Goal: Task Accomplishment & Management: Use online tool/utility

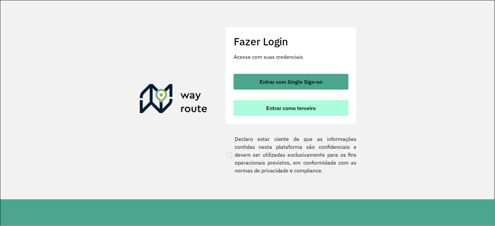
click at [273, 105] on span "Entrar como terceiro" at bounding box center [292, 107] width 50 height 5
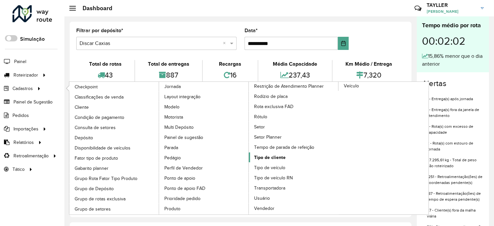
click at [273, 161] on span "Tipo de cliente" at bounding box center [270, 157] width 32 height 7
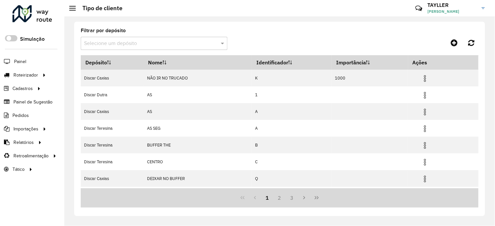
click at [148, 44] on input "text" at bounding box center [147, 44] width 127 height 8
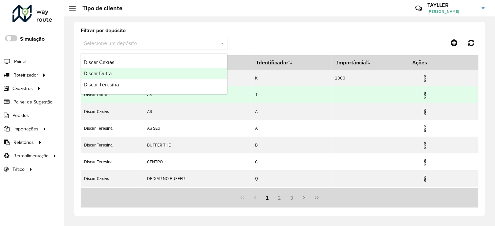
drag, startPoint x: 132, startPoint y: 74, endPoint x: 260, endPoint y: 102, distance: 130.3
click at [162, 79] on div "Discar Caxias Discar Dutra Discar Teresina" at bounding box center [154, 74] width 146 height 34
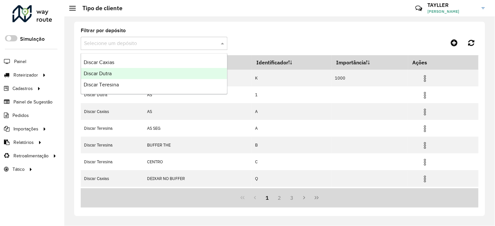
click at [186, 71] on div "Discar Dutra" at bounding box center [154, 73] width 146 height 11
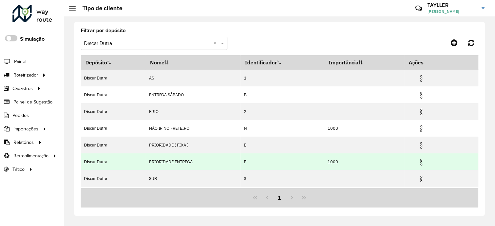
click at [422, 166] on img at bounding box center [422, 162] width 8 height 8
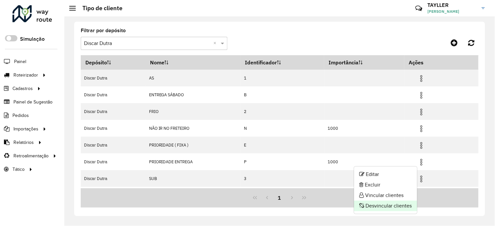
click at [386, 203] on li "Desvincular clientes" at bounding box center [385, 206] width 63 height 11
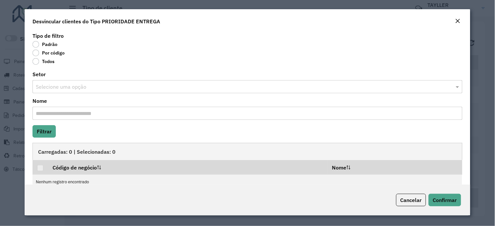
click at [51, 62] on label "Todos" at bounding box center [44, 61] width 22 height 7
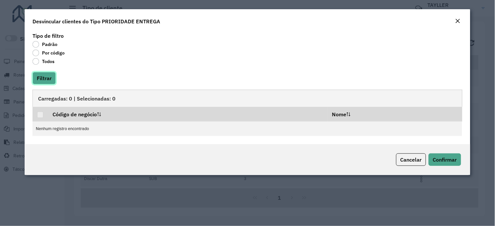
click at [49, 83] on button "Filtrar" at bounding box center [44, 78] width 23 height 12
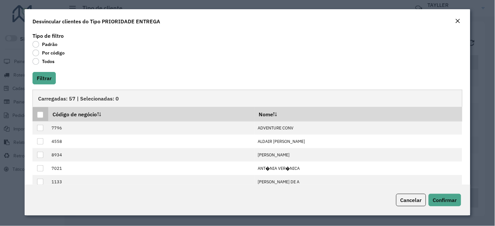
click at [40, 114] on div at bounding box center [40, 115] width 6 height 6
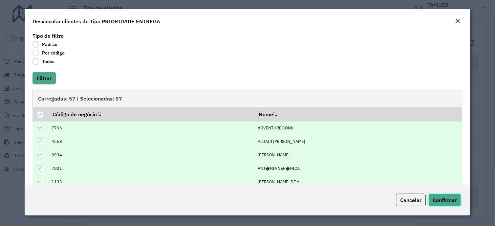
click at [437, 199] on span "Confirmar" at bounding box center [445, 200] width 24 height 7
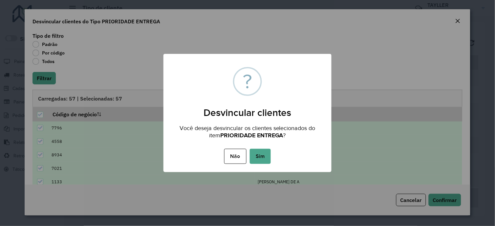
click at [269, 157] on button "Sim" at bounding box center [260, 156] width 21 height 15
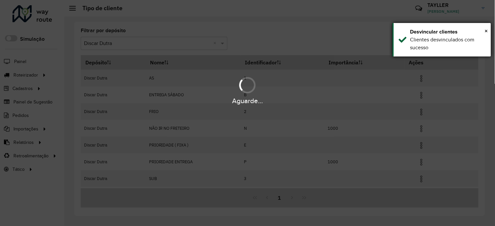
click at [403, 44] on div "× Desvincular clientes Clientes desvinculados com sucesso" at bounding box center [442, 40] width 99 height 34
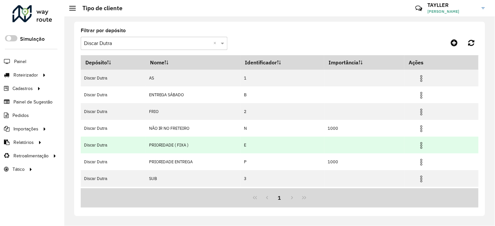
click at [424, 145] on img at bounding box center [422, 146] width 8 height 8
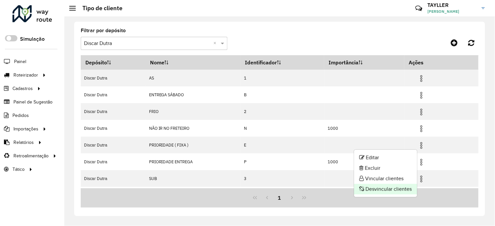
click at [395, 191] on li "Desvincular clientes" at bounding box center [385, 189] width 63 height 11
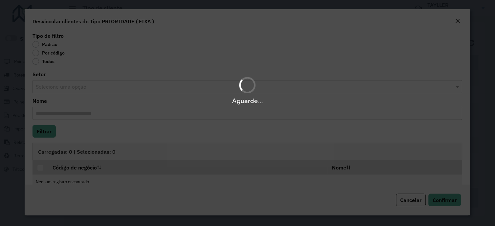
click at [50, 63] on div "Aguarde..." at bounding box center [247, 113] width 495 height 226
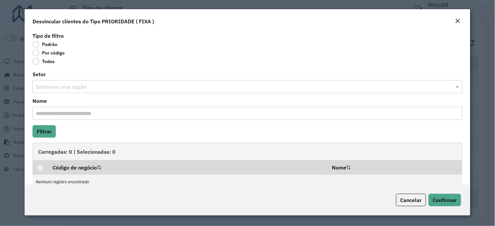
click at [50, 63] on label "Todos" at bounding box center [44, 61] width 22 height 7
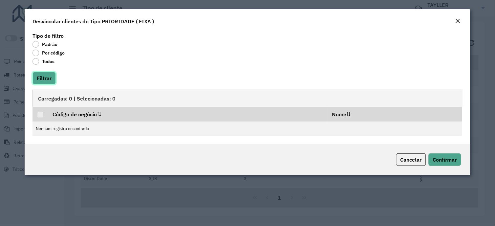
drag, startPoint x: 50, startPoint y: 63, endPoint x: 51, endPoint y: 77, distance: 14.5
click at [51, 77] on button "Filtrar" at bounding box center [44, 78] width 23 height 12
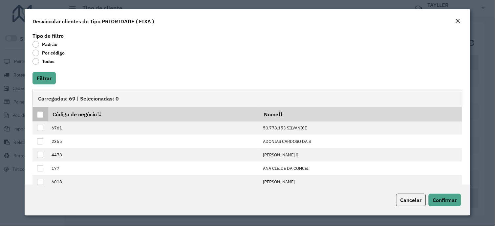
click at [39, 113] on div at bounding box center [40, 115] width 6 height 6
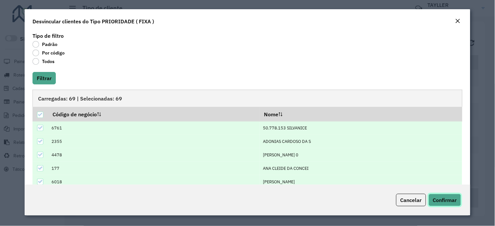
click at [437, 198] on span "Confirmar" at bounding box center [445, 200] width 24 height 7
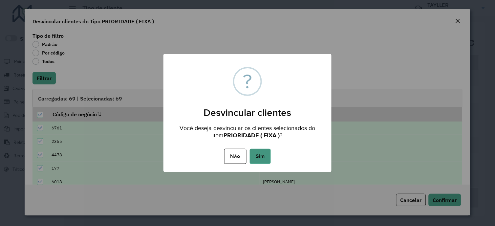
click at [258, 157] on button "Sim" at bounding box center [260, 156] width 21 height 15
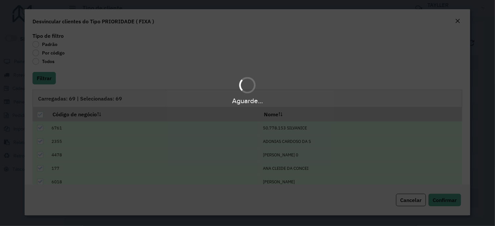
click at [258, 157] on div "Aguarde..." at bounding box center [247, 113] width 495 height 226
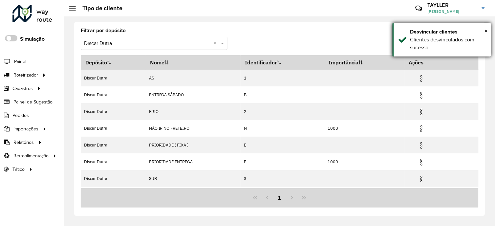
click at [431, 43] on div "Clientes desvinculados com sucesso" at bounding box center [449, 44] width 76 height 16
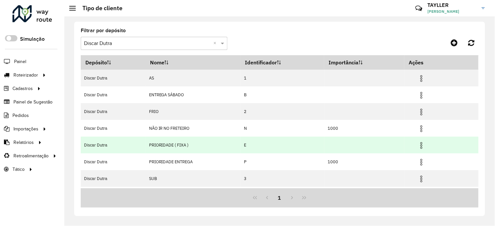
click at [420, 145] on img at bounding box center [422, 146] width 8 height 8
click at [422, 142] on img at bounding box center [422, 146] width 8 height 8
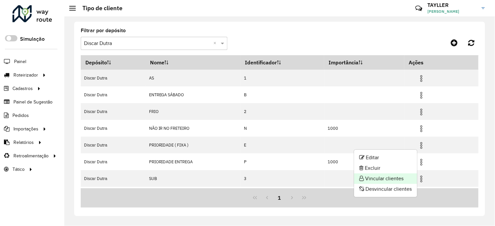
click at [401, 177] on li "Vincular clientes" at bounding box center [385, 178] width 63 height 11
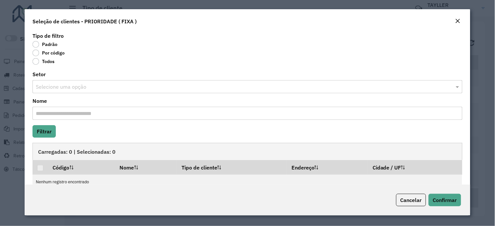
click at [47, 54] on label "Por código" at bounding box center [49, 53] width 32 height 7
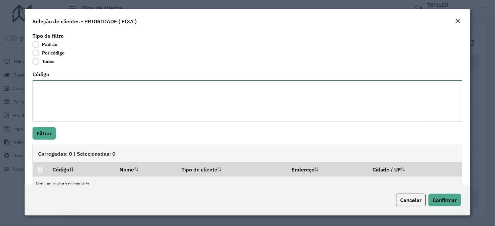
click at [58, 88] on textarea "Código" at bounding box center [248, 101] width 430 height 42
paste textarea "**** **** **** **** *** **** *** *** **** **** **** **** **** *** *** *** *** *…"
type textarea "**** **** **** **** *** **** *** *** **** **** **** **** **** *** *** *** *** *…"
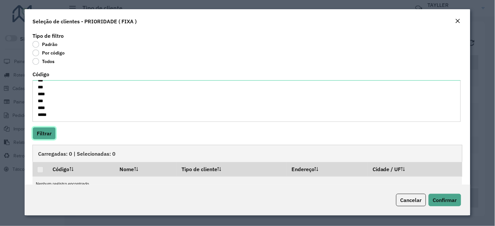
click at [47, 137] on button "Filtrar" at bounding box center [44, 133] width 23 height 12
click at [47, 138] on body "Aguarde... Pop-up bloqueado! Seu navegador bloqueou automáticamente a abertura …" at bounding box center [247, 113] width 495 height 226
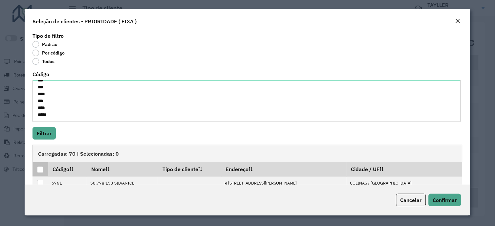
click at [40, 170] on div at bounding box center [40, 170] width 6 height 6
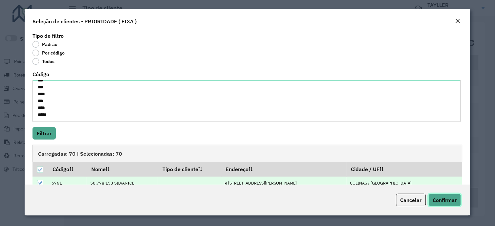
click at [444, 198] on span "Confirmar" at bounding box center [445, 200] width 24 height 7
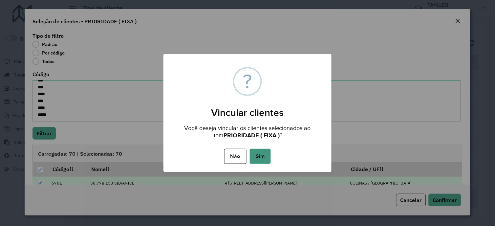
click at [257, 154] on button "Sim" at bounding box center [260, 156] width 21 height 15
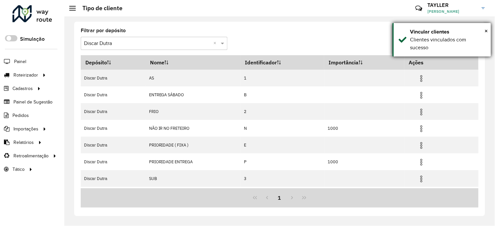
click at [415, 38] on div "Clientes vinculados com sucesso" at bounding box center [449, 44] width 76 height 16
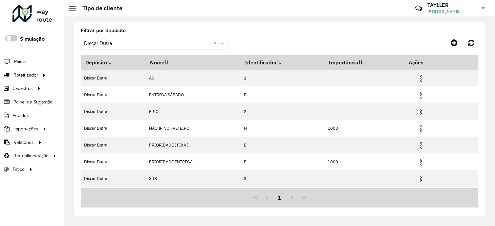
click at [18, 12] on div at bounding box center [32, 13] width 40 height 17
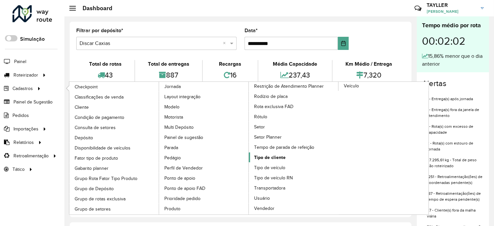
click at [270, 161] on span "Tipo de cliente" at bounding box center [270, 157] width 32 height 7
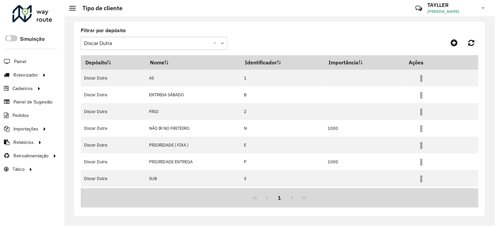
click at [126, 43] on input "text" at bounding box center [147, 44] width 127 height 8
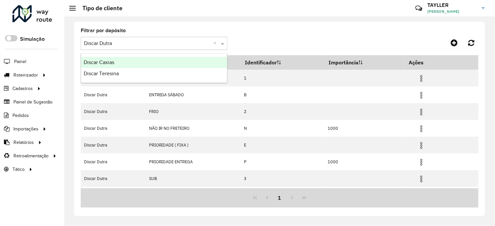
click at [123, 62] on div "Discar Caxias" at bounding box center [154, 62] width 146 height 11
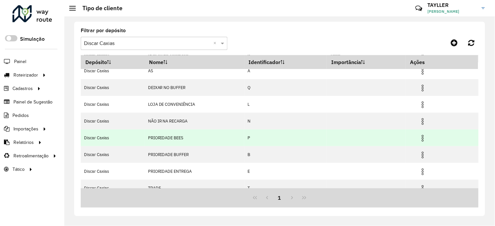
scroll to position [36, 0]
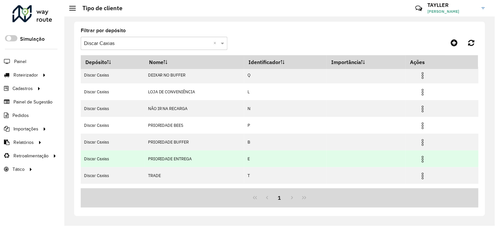
click at [425, 160] on img at bounding box center [423, 159] width 8 height 8
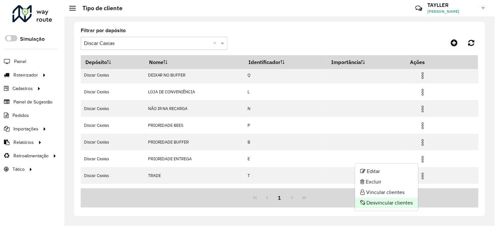
click at [407, 204] on li "Desvincular clientes" at bounding box center [386, 203] width 63 height 11
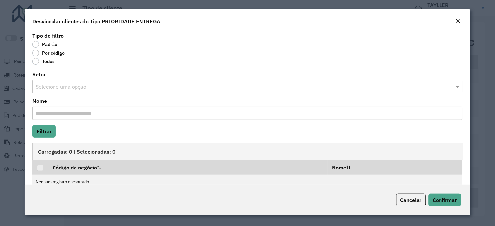
click at [49, 60] on label "Todos" at bounding box center [44, 61] width 22 height 7
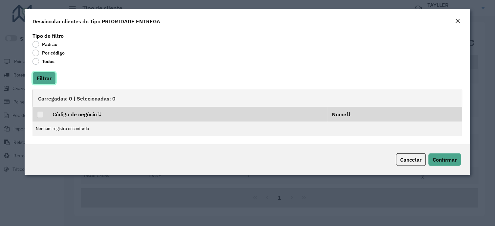
click at [49, 78] on button "Filtrar" at bounding box center [44, 78] width 23 height 12
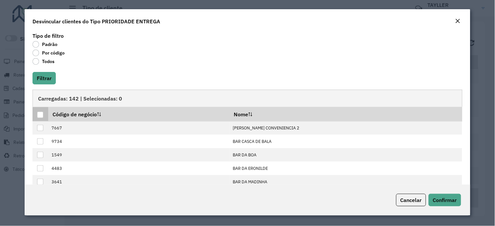
click at [40, 115] on div at bounding box center [40, 115] width 6 height 6
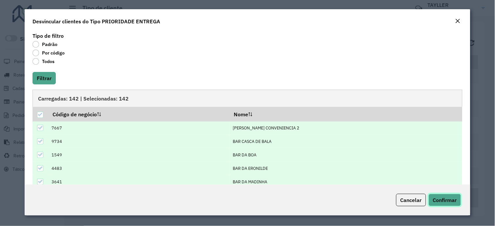
click at [444, 200] on span "Confirmar" at bounding box center [445, 200] width 24 height 7
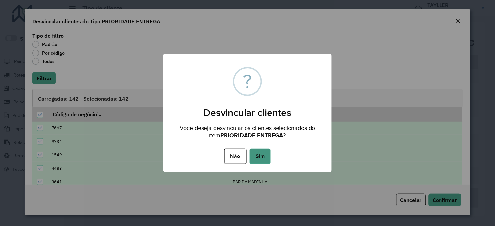
click at [261, 156] on button "Sim" at bounding box center [260, 156] width 21 height 15
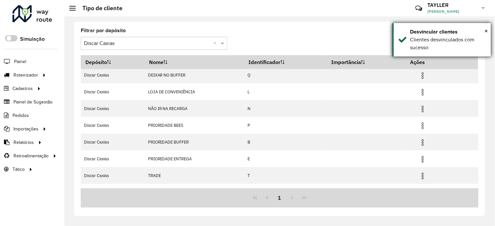
click at [449, 36] on div "Clientes desvinculados com sucesso" at bounding box center [449, 44] width 76 height 16
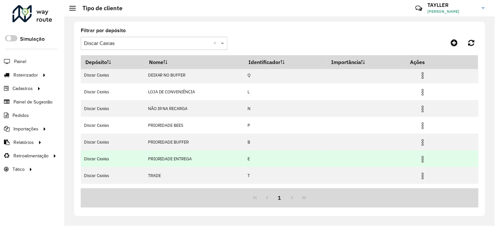
click at [422, 159] on img at bounding box center [423, 159] width 8 height 8
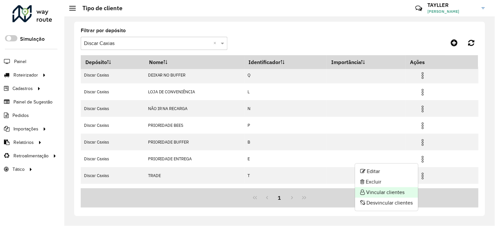
click at [403, 192] on li "Vincular clientes" at bounding box center [386, 192] width 63 height 11
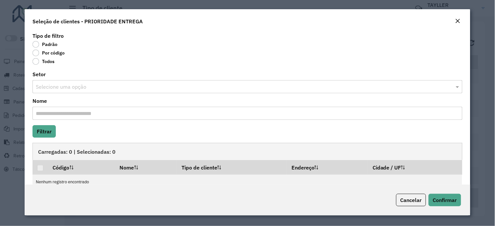
click at [44, 53] on label "Por código" at bounding box center [49, 53] width 32 height 7
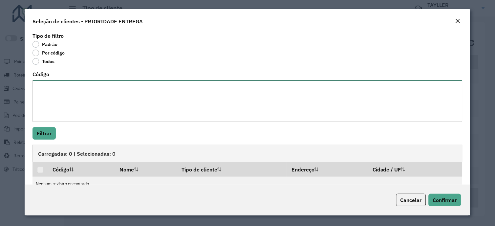
click at [59, 95] on textarea "Código" at bounding box center [248, 101] width 430 height 42
paste textarea "*** *** *** *** *** **** **** **** **** **** **** **** **** **** **** **** ****…"
type textarea "*** *** *** *** *** **** **** **** **** **** **** **** **** **** **** **** ****…"
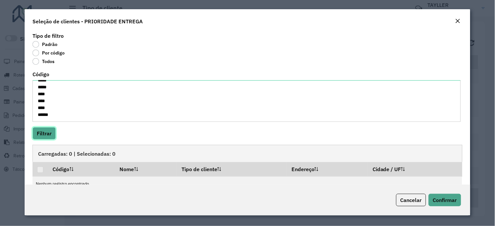
click at [47, 132] on button "Filtrar" at bounding box center [44, 133] width 23 height 12
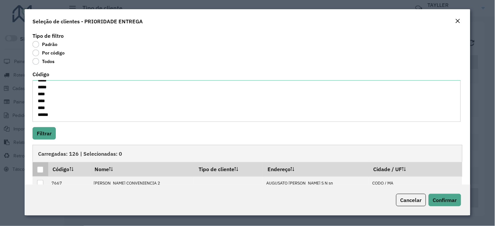
click at [41, 170] on div at bounding box center [40, 170] width 6 height 6
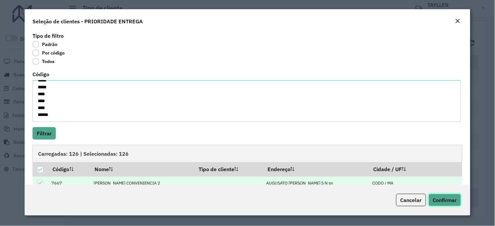
click at [442, 201] on span "Confirmar" at bounding box center [445, 200] width 24 height 7
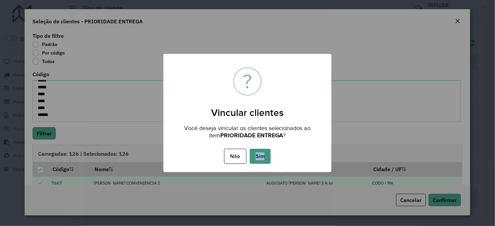
click at [256, 152] on div "Não No Sim" at bounding box center [248, 156] width 168 height 18
click at [256, 152] on button "Sim" at bounding box center [260, 156] width 21 height 15
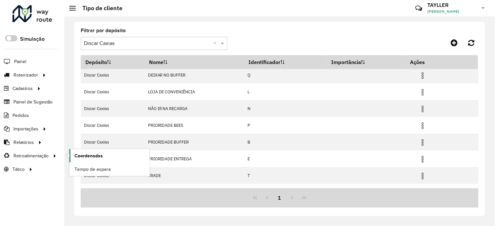
click at [89, 158] on span "Coordenadas" at bounding box center [89, 155] width 28 height 7
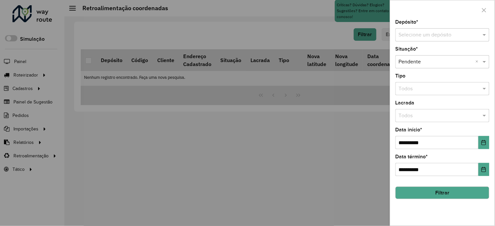
click at [429, 33] on input "text" at bounding box center [436, 35] width 74 height 8
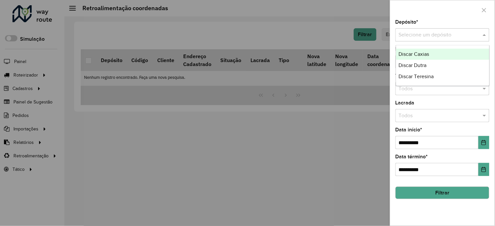
click at [433, 53] on div "Discar Caxias" at bounding box center [442, 54] width 93 height 11
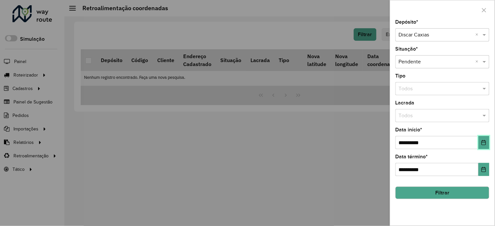
click at [485, 141] on icon "Choose Date" at bounding box center [484, 142] width 4 height 5
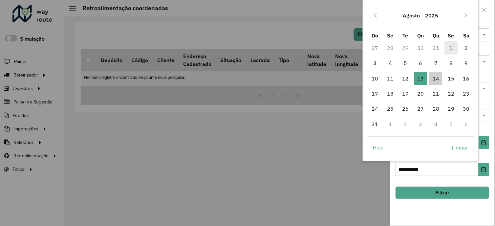
click at [446, 50] on span "1" at bounding box center [451, 47] width 13 height 13
type input "**********"
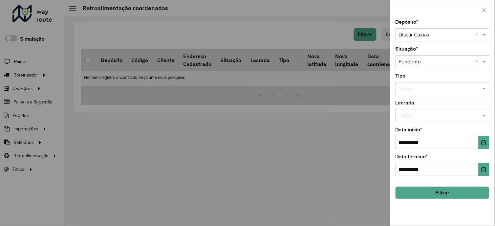
click at [437, 194] on button "Filtrar" at bounding box center [443, 193] width 94 height 12
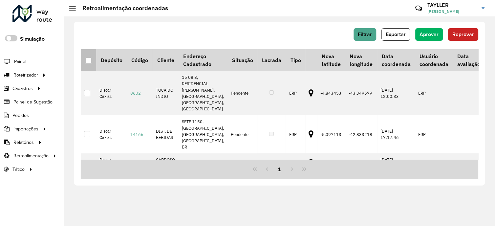
click at [88, 60] on div at bounding box center [88, 60] width 6 height 6
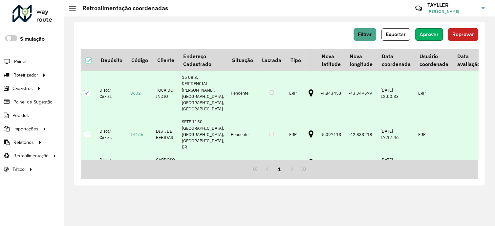
click at [432, 33] on span "Aprovar" at bounding box center [429, 35] width 19 height 6
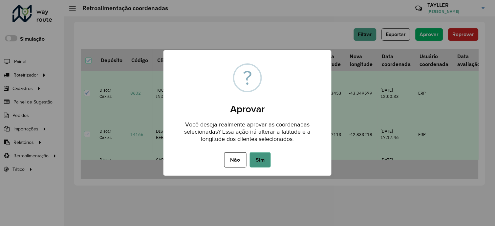
click at [263, 163] on button "Sim" at bounding box center [260, 159] width 21 height 15
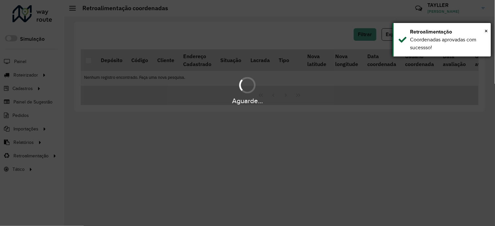
click at [420, 53] on div "× Retroalimentação Coordenadas aprovadas com sucessso!" at bounding box center [442, 40] width 99 height 34
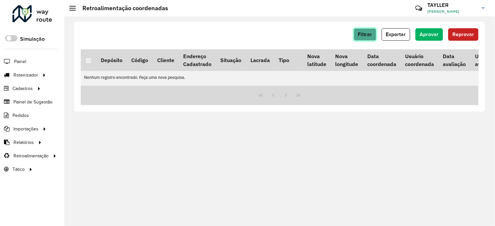
click at [357, 35] on button "Filtrar" at bounding box center [365, 34] width 23 height 12
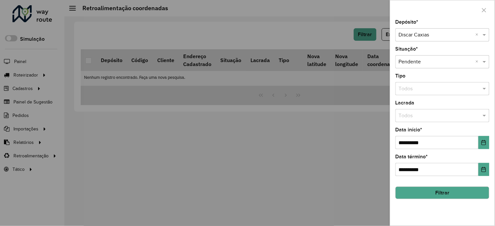
click at [408, 33] on input "text" at bounding box center [436, 35] width 74 height 8
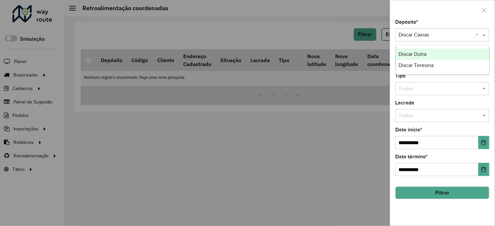
click at [411, 53] on span "Discar Dutra" at bounding box center [413, 54] width 28 height 6
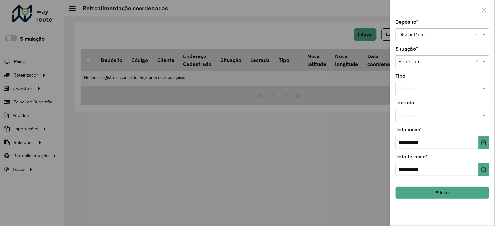
click at [435, 196] on button "Filtrar" at bounding box center [443, 193] width 94 height 12
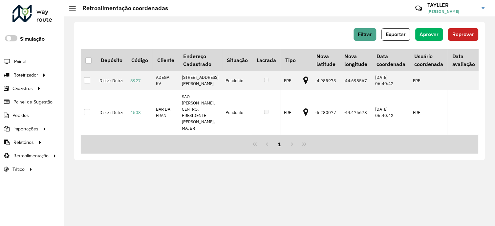
click at [87, 60] on div at bounding box center [88, 60] width 6 height 6
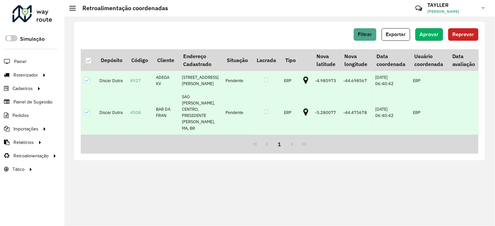
click at [431, 29] on button "Aprovar" at bounding box center [430, 34] width 28 height 12
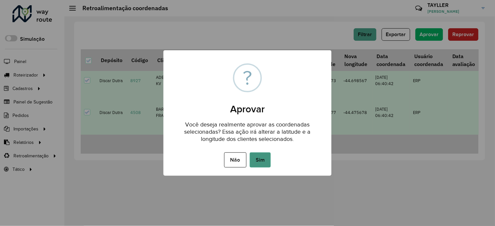
click at [268, 156] on button "Sim" at bounding box center [260, 159] width 21 height 15
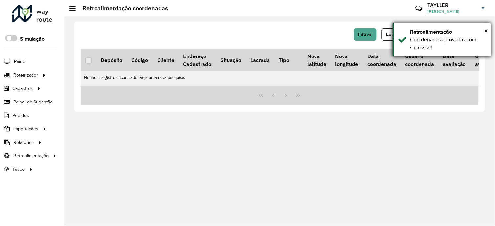
click at [399, 47] on div "× Retroalimentação Coordenadas aprovadas com sucessso!" at bounding box center [442, 40] width 99 height 34
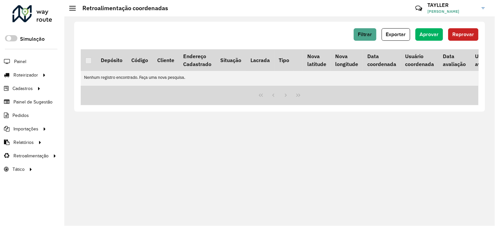
click at [38, 22] on div at bounding box center [32, 13] width 40 height 17
